Goal: Information Seeking & Learning: Learn about a topic

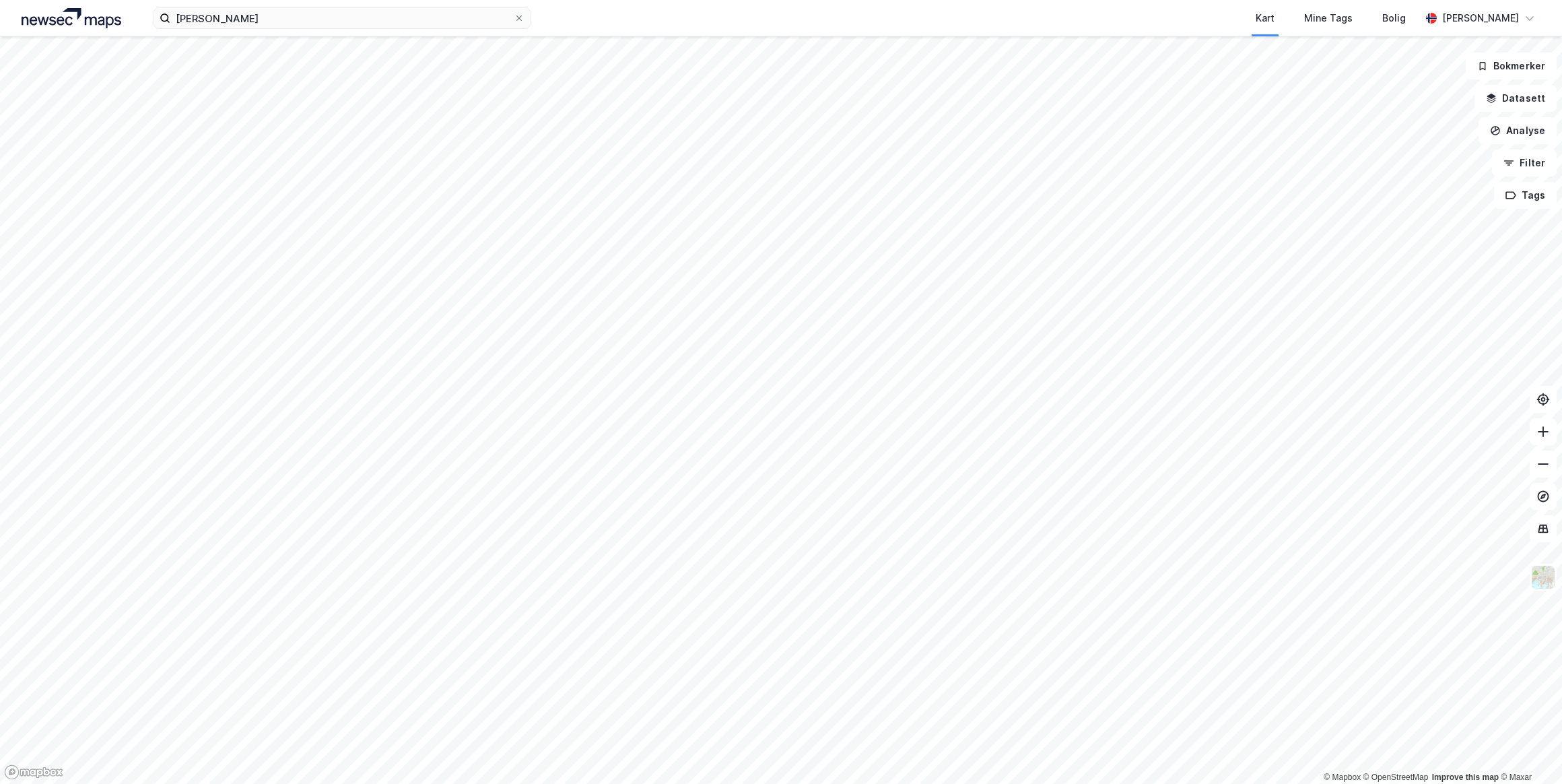
click at [519, 16] on icon at bounding box center [519, 18] width 8 height 8
click at [514, 16] on input "[PERSON_NAME]" at bounding box center [342, 18] width 343 height 20
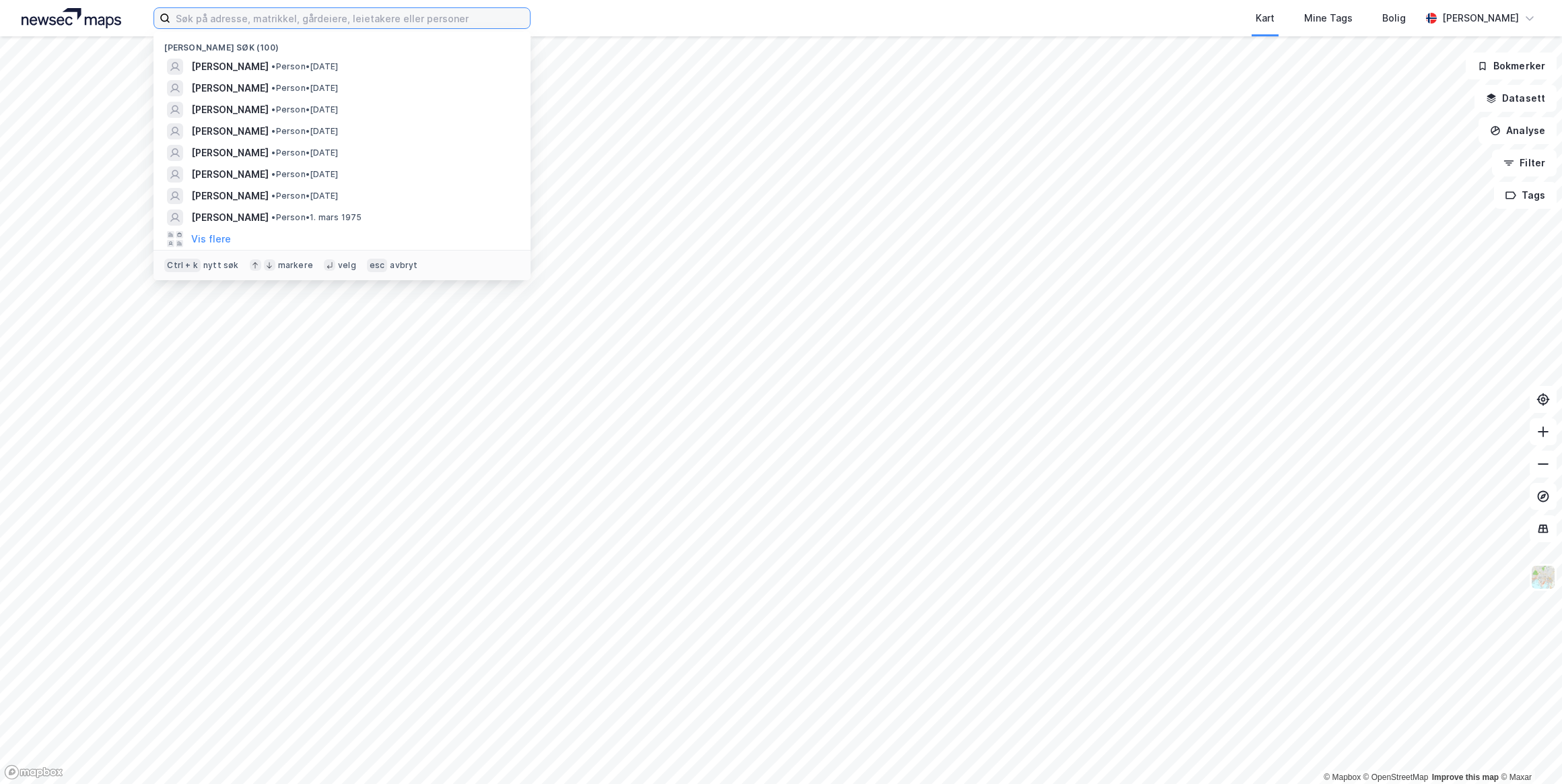
paste input "[PERSON_NAME]"
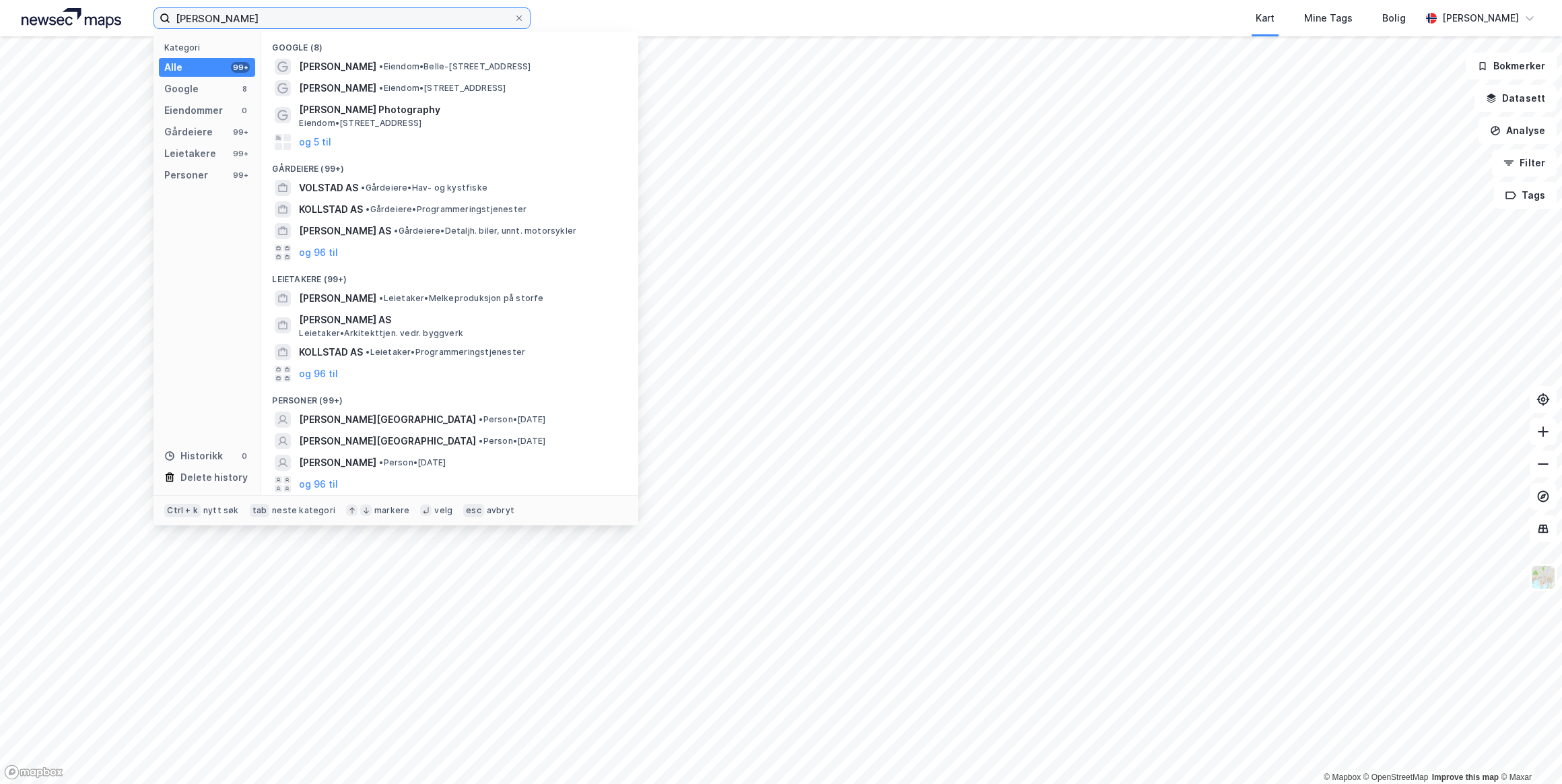
type input "[PERSON_NAME]"
click at [363, 421] on span "[PERSON_NAME][GEOGRAPHIC_DATA]" at bounding box center [387, 420] width 177 height 17
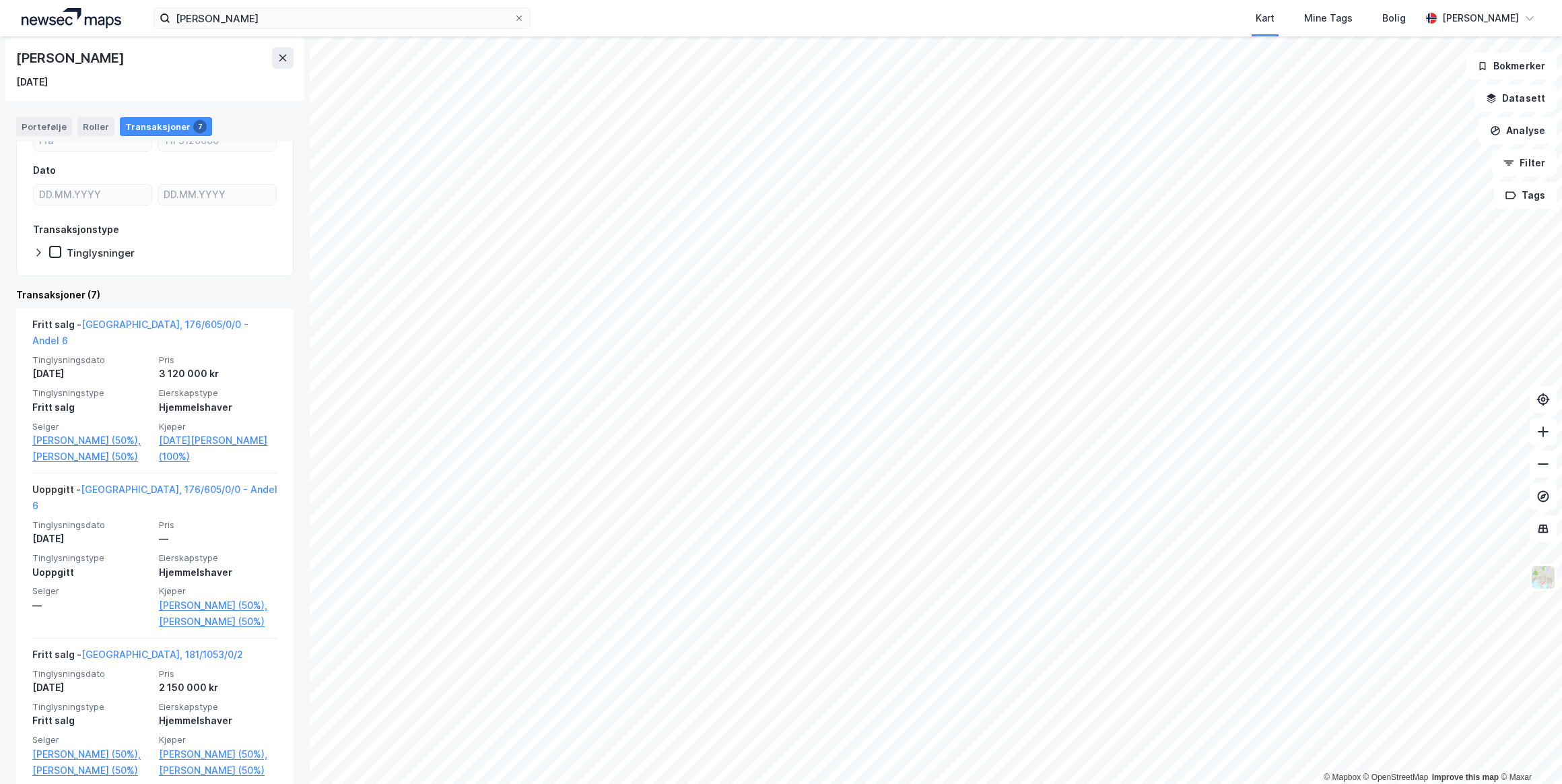
scroll to position [122, 0]
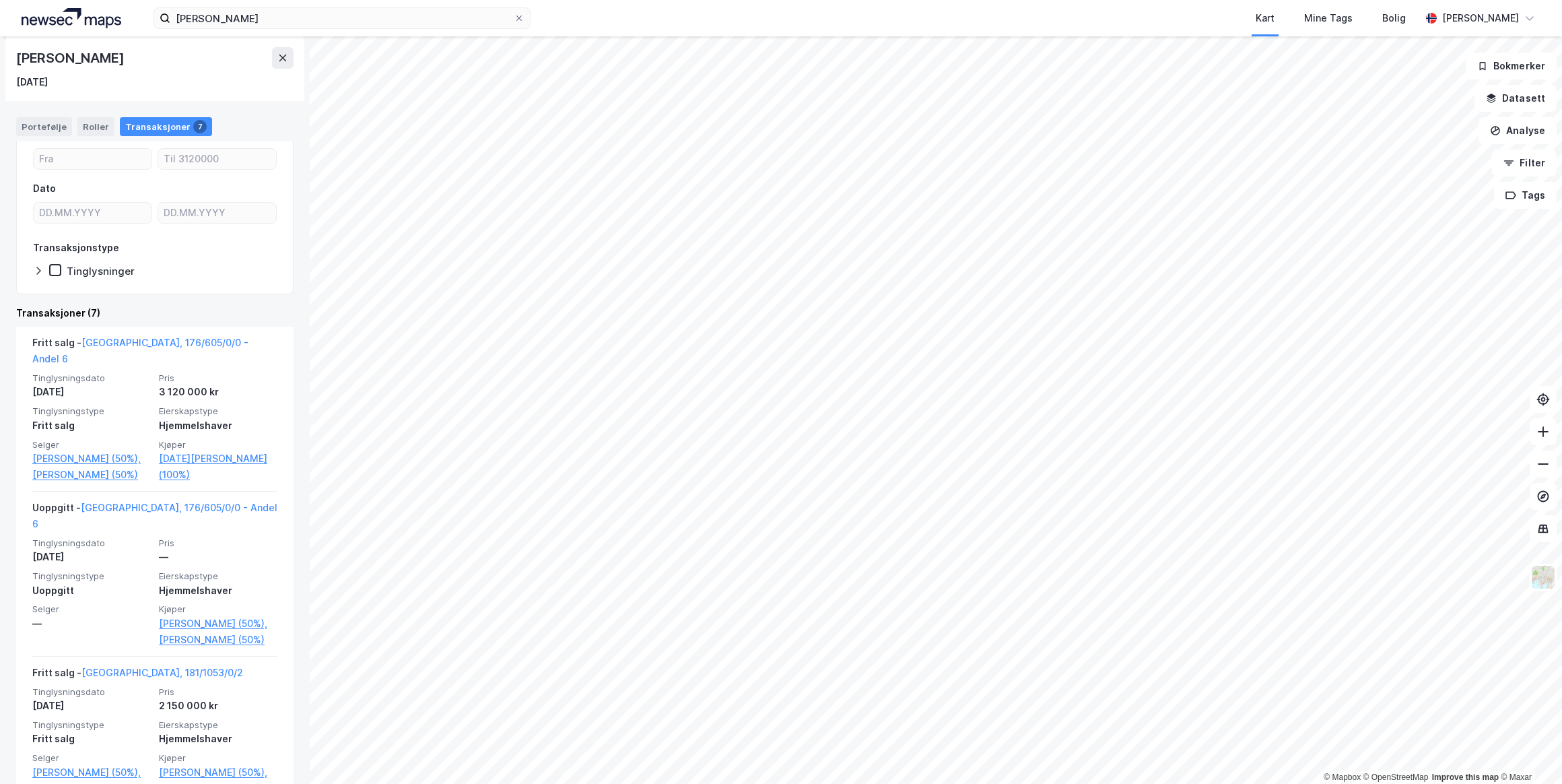
click at [126, 502] on link "[GEOGRAPHIC_DATA], 176/605/0/0 - Andel 6" at bounding box center [155, 515] width 245 height 28
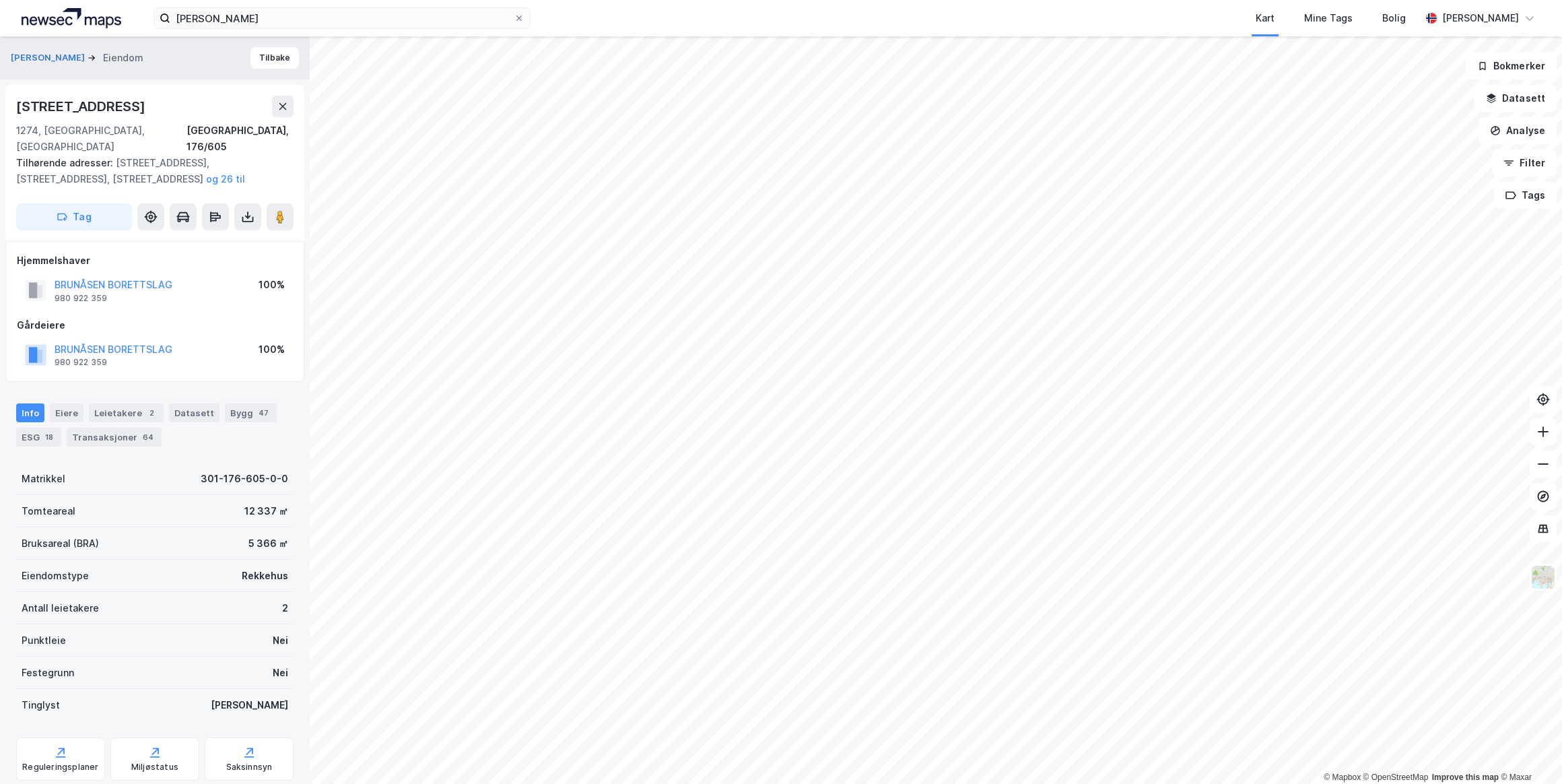
scroll to position [24, 0]
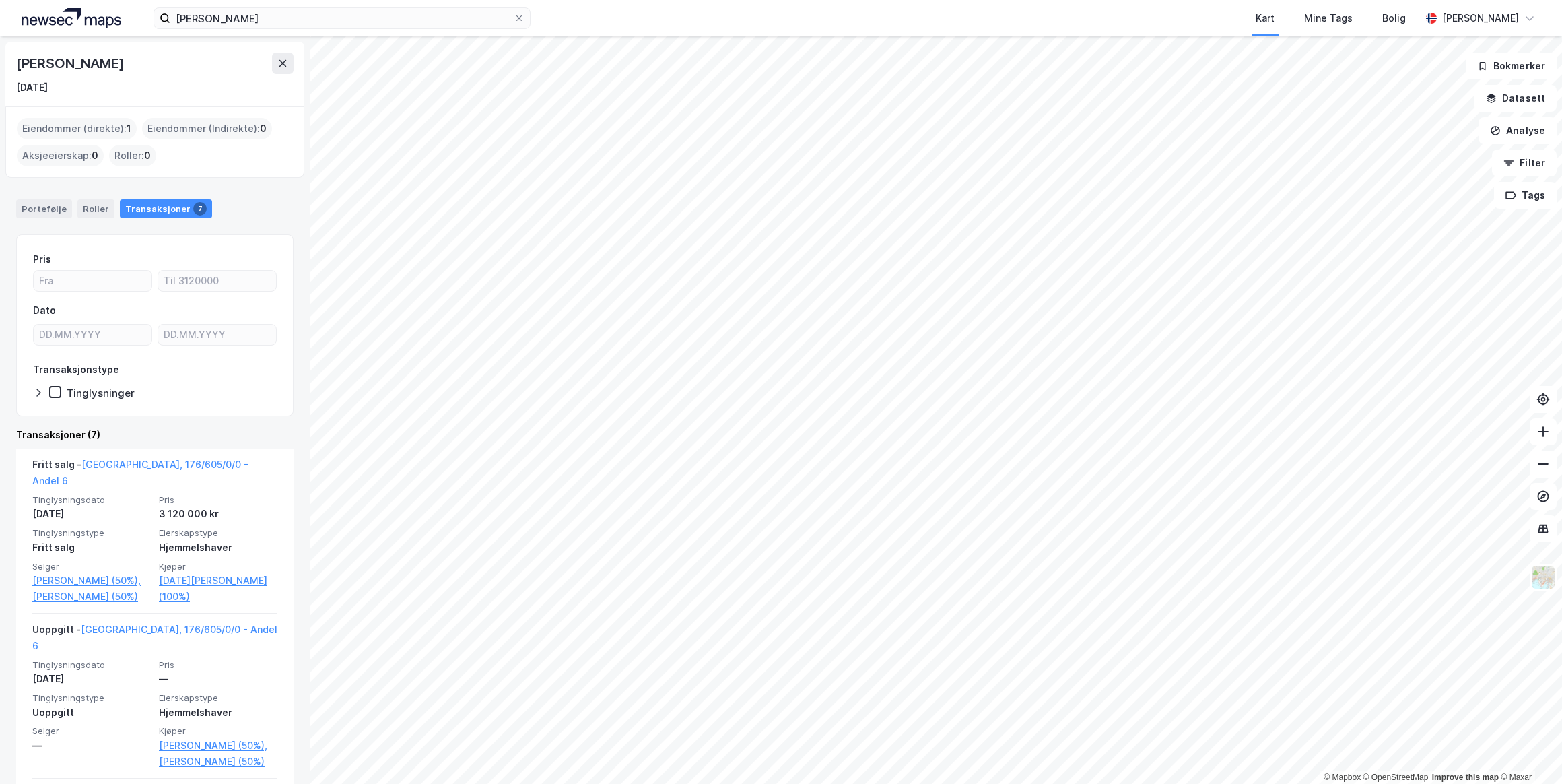
click at [74, 572] on link "[PERSON_NAME] (50%)," at bounding box center [92, 580] width 119 height 17
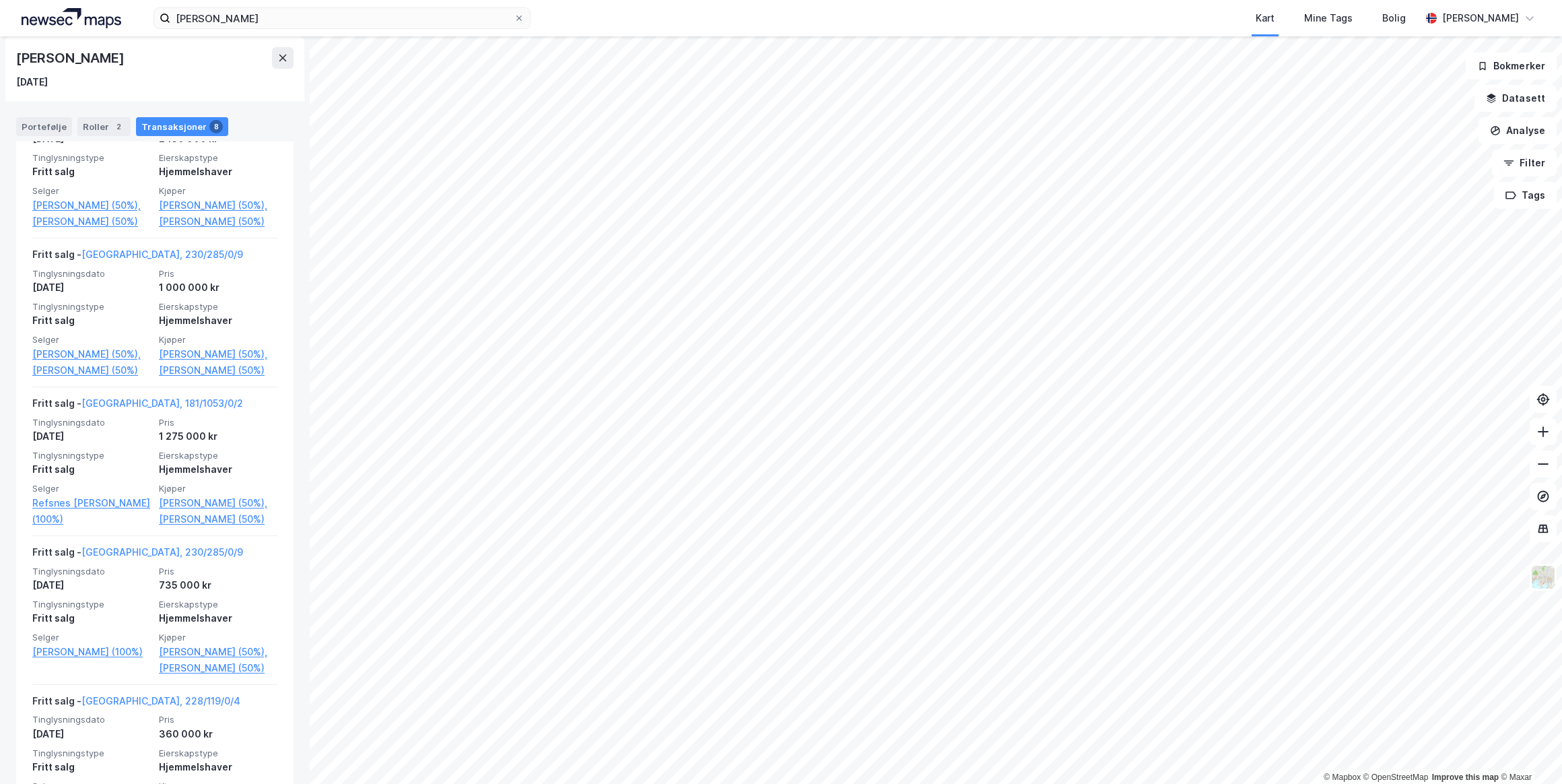
scroll to position [627, 0]
